Goal: Transaction & Acquisition: Download file/media

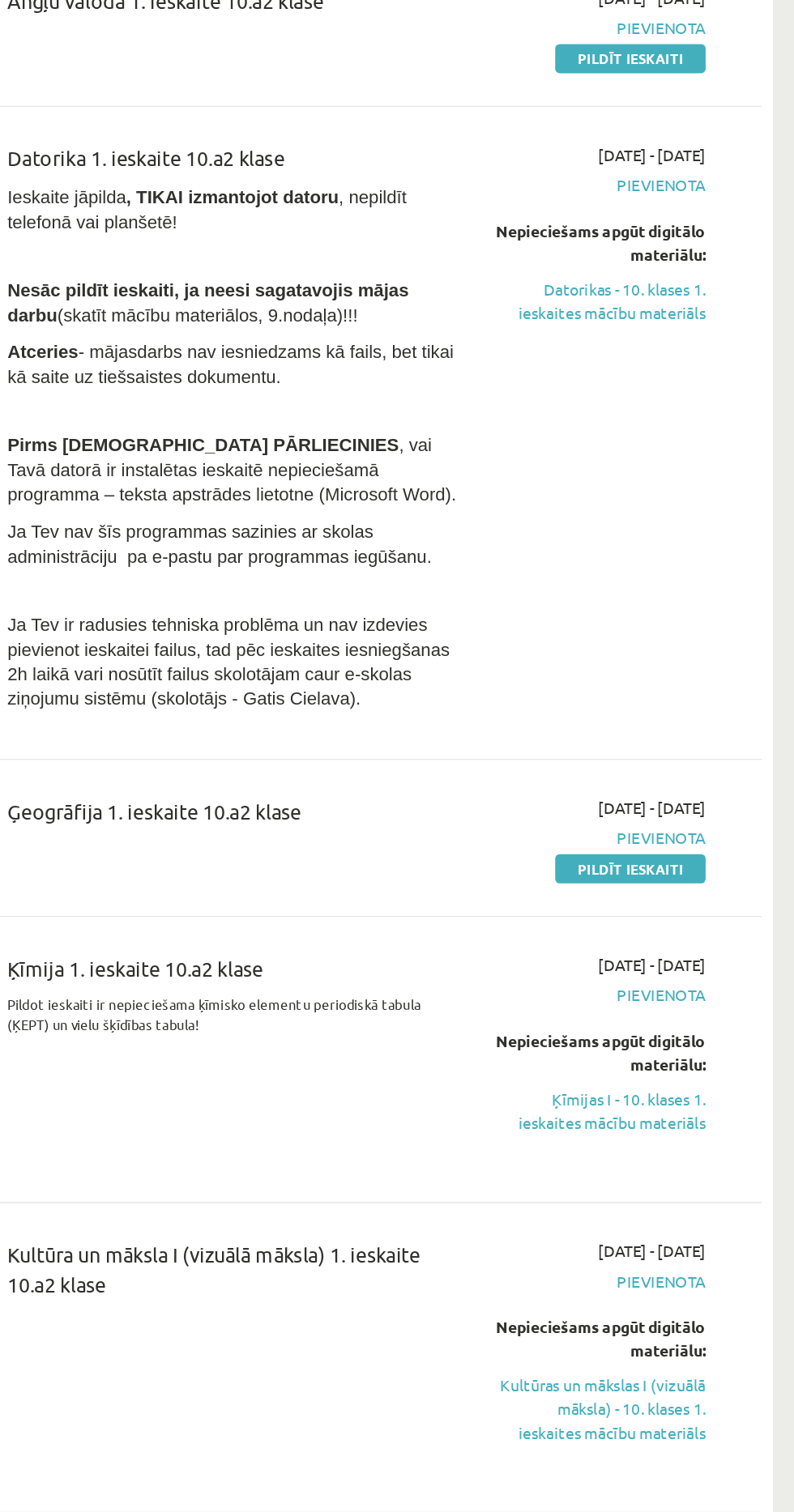
scroll to position [10, 0]
click at [699, 1019] on link "Ķīmijas I - 10. klases 1. ieskaites mācību materiāls" at bounding box center [653, 1026] width 152 height 34
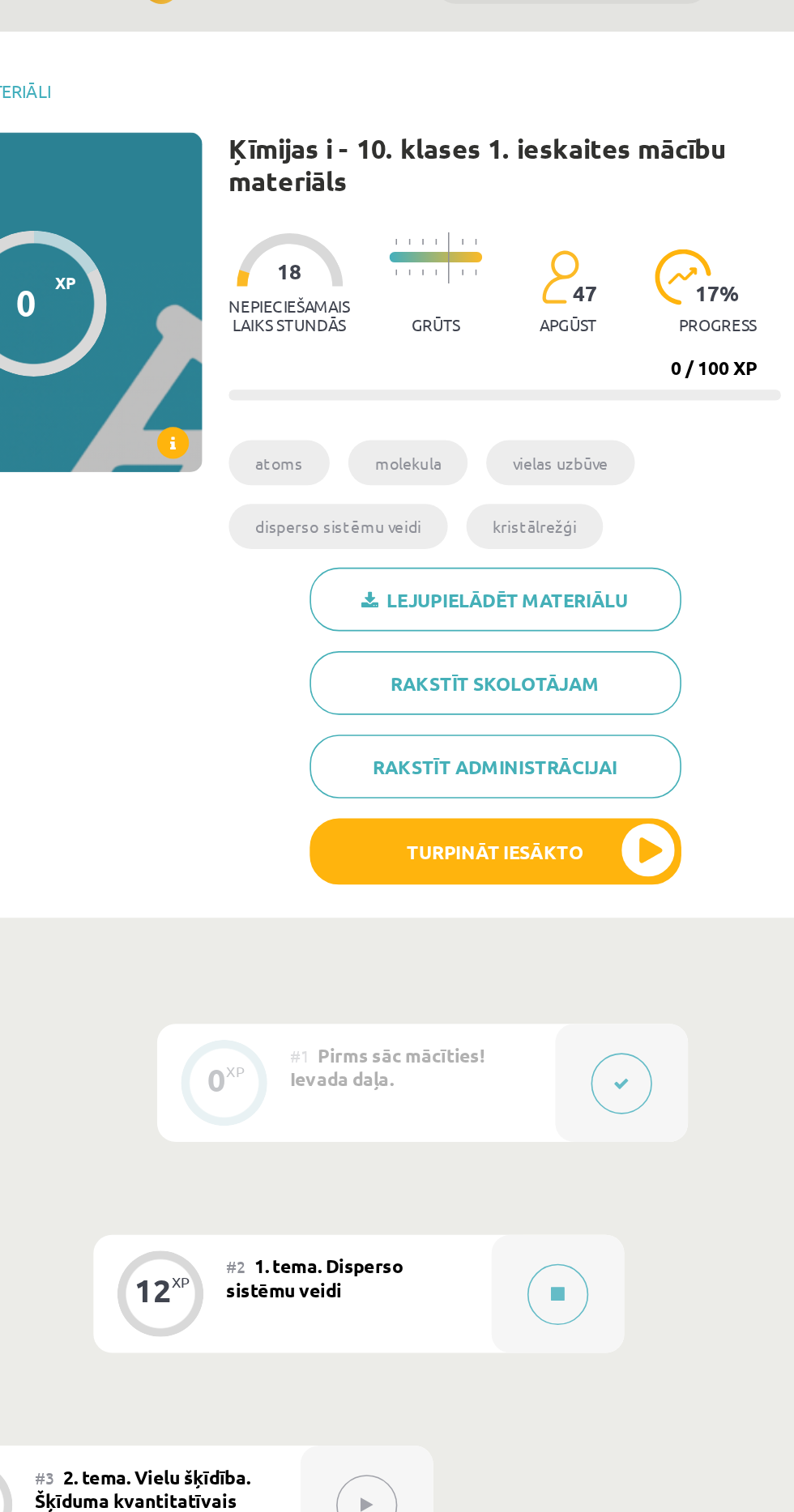
click at [680, 406] on link "Lejupielādēt materiālu" at bounding box center [611, 408] width 226 height 39
